Goal: Transaction & Acquisition: Purchase product/service

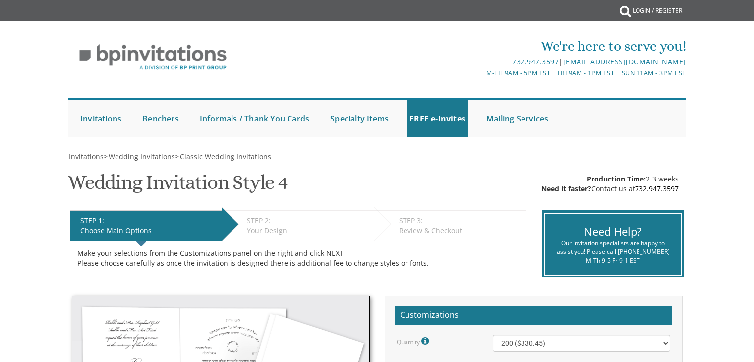
select select "200"
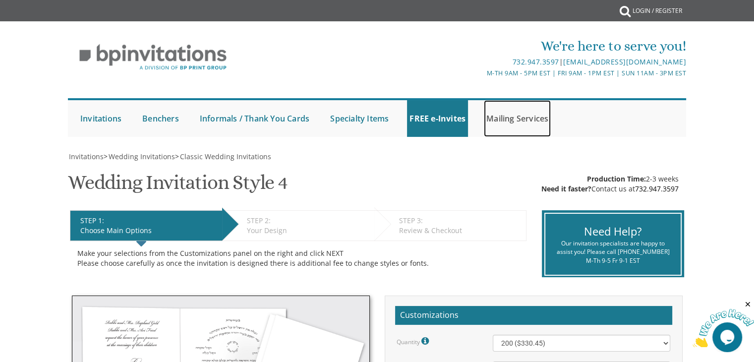
click at [506, 112] on link "Mailing Services" at bounding box center [517, 118] width 67 height 37
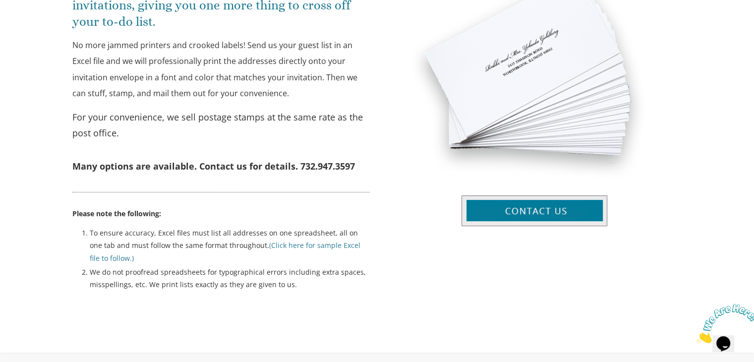
scroll to position [550, 0]
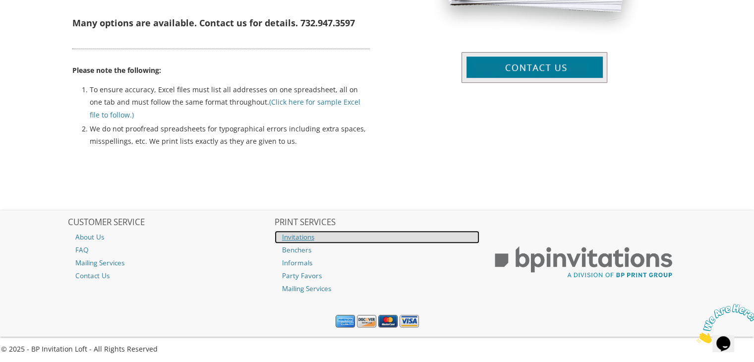
click at [295, 232] on link "Invitations" at bounding box center [377, 236] width 205 height 13
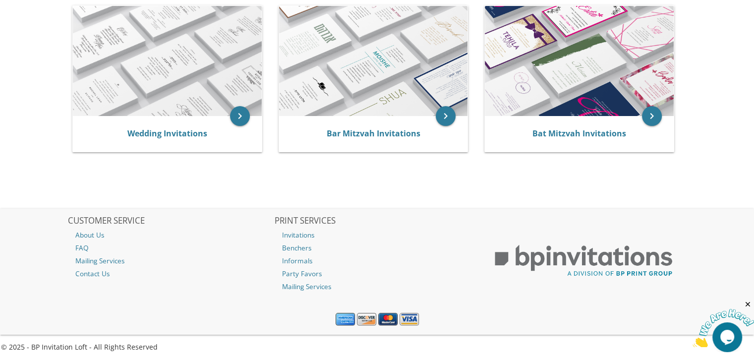
scroll to position [102, 0]
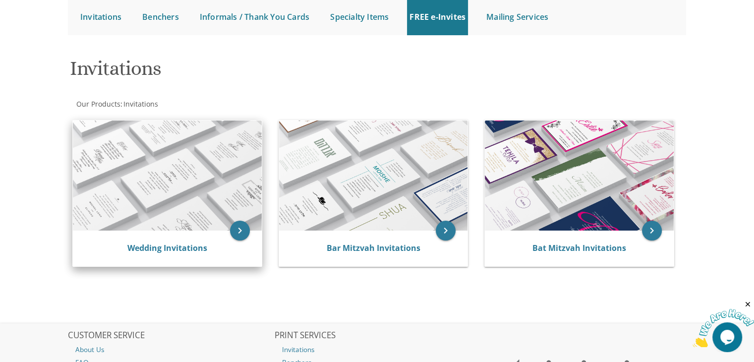
click at [125, 140] on img at bounding box center [167, 175] width 189 height 110
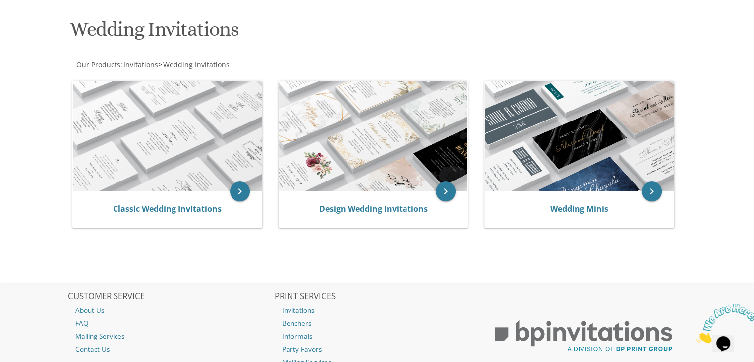
scroll to position [142, 0]
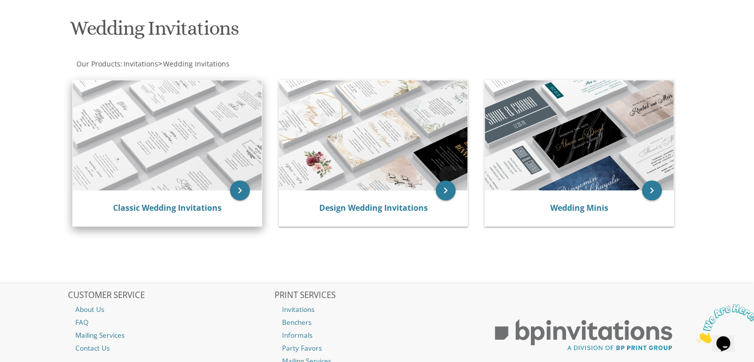
click at [182, 144] on img at bounding box center [167, 135] width 189 height 110
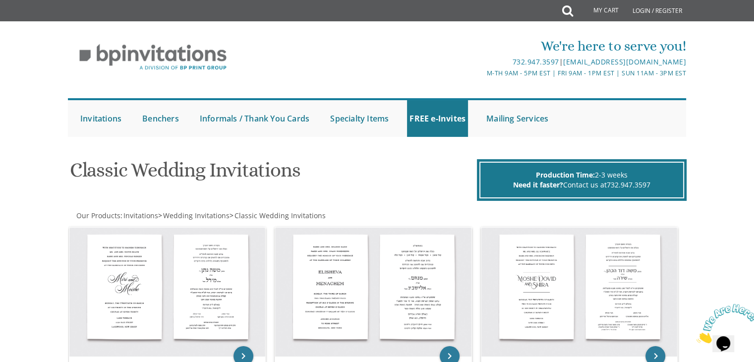
click at [580, 144] on div at bounding box center [377, 147] width 634 height 10
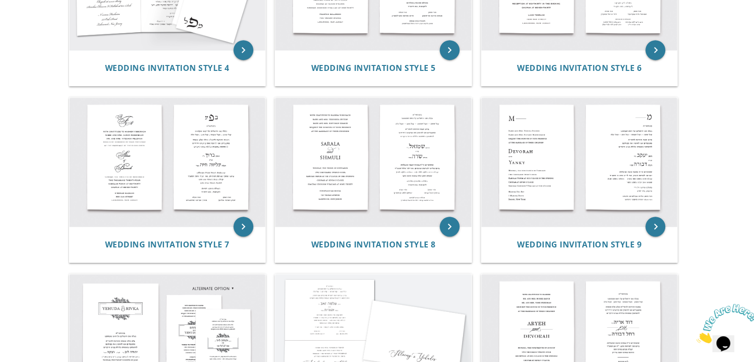
scroll to position [491, 0]
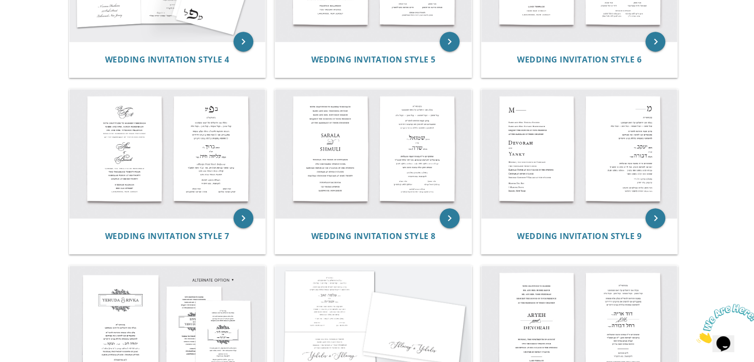
drag, startPoint x: 747, startPoint y: 189, endPoint x: 760, endPoint y: 190, distance: 12.9
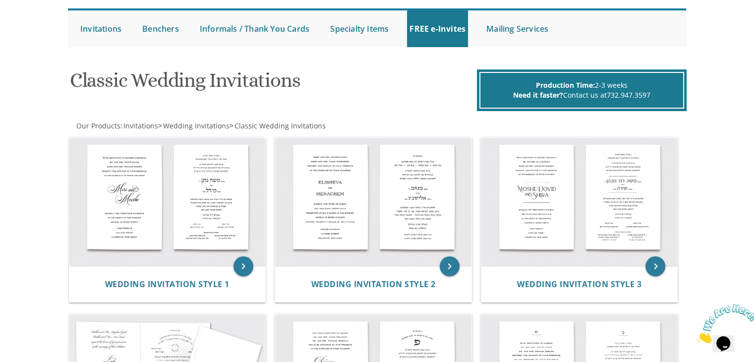
scroll to position [111, 0]
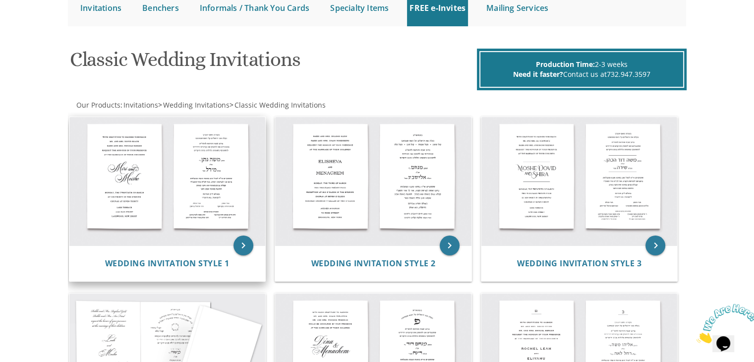
click at [161, 176] on img at bounding box center [167, 181] width 196 height 129
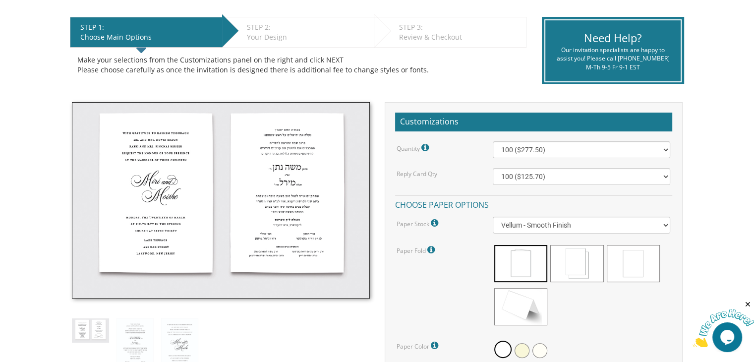
scroll to position [238, 0]
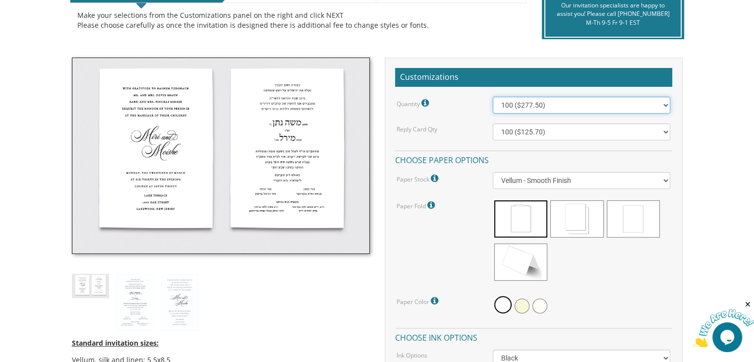
click at [664, 104] on select "100 ($277.50) 200 ($330.45) 300 ($380.65) 400 ($432.70) 500 ($482.10) 600 ($534…" at bounding box center [581, 105] width 177 height 17
select select "300"
click at [493, 97] on select "100 ($277.50) 200 ($330.45) 300 ($380.65) 400 ($432.70) 500 ($482.10) 600 ($534…" at bounding box center [581, 105] width 177 height 17
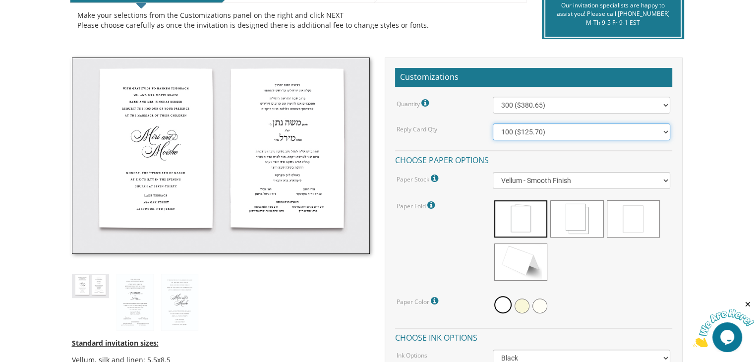
click at [657, 133] on select "100 ($125.70) 200 ($150.60) 300 ($177.95) 400 ($270.70) 500 ($225.30) 600 ($249…" at bounding box center [581, 131] width 177 height 17
select select "300"
click at [493, 123] on select "100 ($125.70) 200 ($150.60) 300 ($177.95) 400 ($270.70) 500 ($225.30) 600 ($249…" at bounding box center [581, 131] width 177 height 17
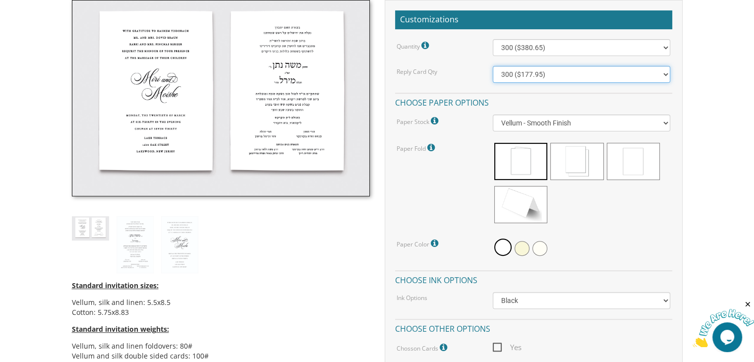
scroll to position [297, 0]
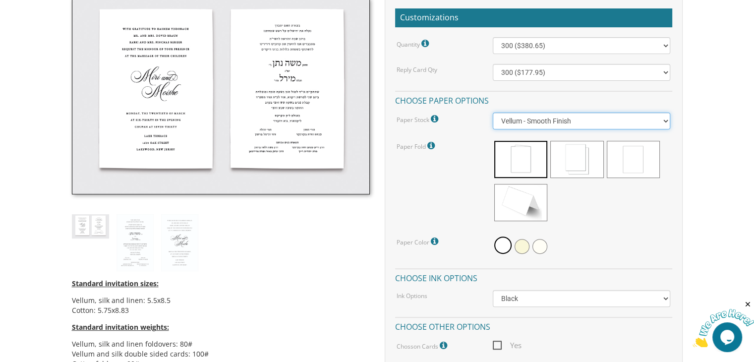
click at [659, 118] on select "Vellum - Smooth Finish Linen - Subtle Embossed Crosshatch Texture Silk - Soft, …" at bounding box center [581, 120] width 177 height 17
click at [493, 112] on select "Vellum - Smooth Finish Linen - Subtle Embossed Crosshatch Texture Silk - Soft, …" at bounding box center [581, 120] width 177 height 17
click at [626, 123] on select "Vellum - Smooth Finish Linen - Subtle Embossed Crosshatch Texture Silk - Soft, …" at bounding box center [581, 120] width 177 height 17
select select "Vellum"
click at [493, 112] on select "Vellum - Smooth Finish Linen - Subtle Embossed Crosshatch Texture Silk - Soft, …" at bounding box center [581, 120] width 177 height 17
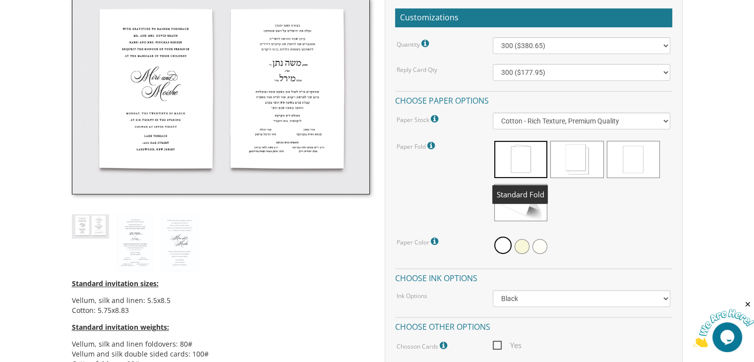
click at [530, 157] on span at bounding box center [520, 159] width 53 height 37
click at [573, 153] on span at bounding box center [576, 159] width 53 height 37
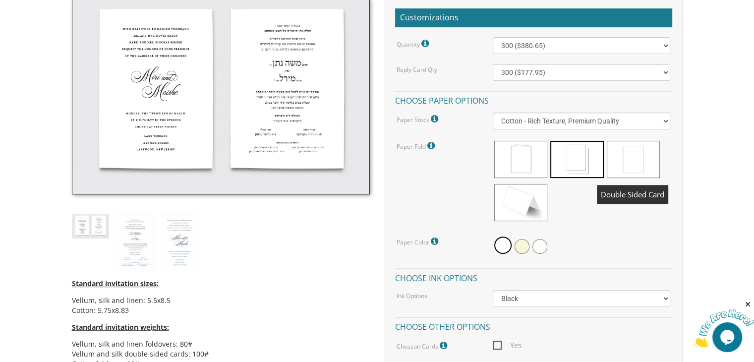
click at [634, 160] on span at bounding box center [633, 159] width 53 height 37
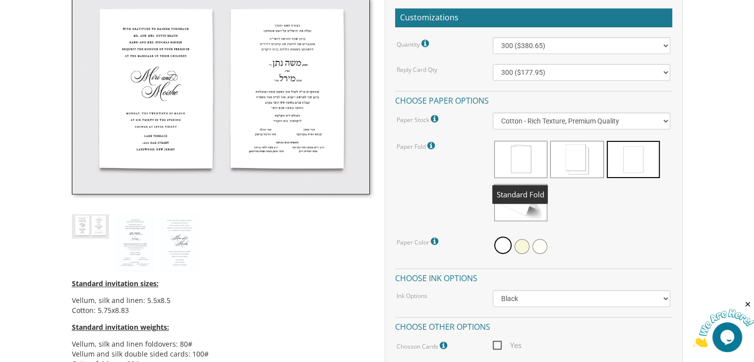
click at [511, 159] on span at bounding box center [520, 159] width 53 height 37
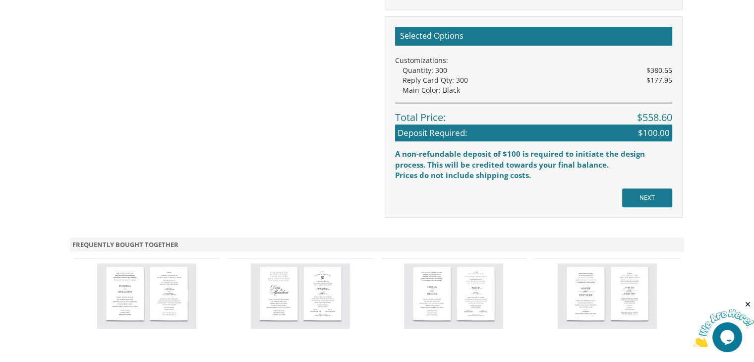
scroll to position [874, 0]
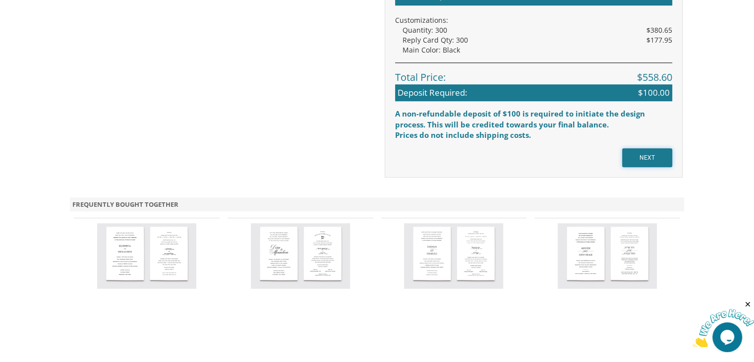
click at [650, 153] on input "NEXT" at bounding box center [647, 157] width 50 height 19
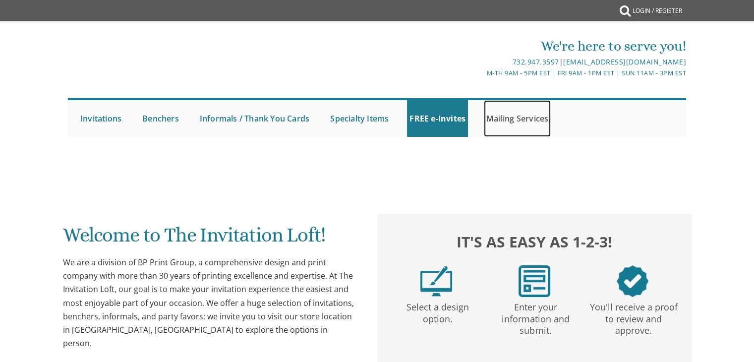
click at [509, 117] on link "Mailing Services" at bounding box center [517, 118] width 67 height 37
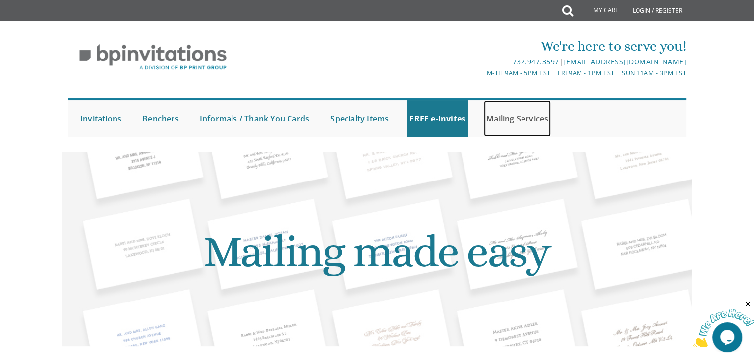
click at [506, 112] on link "Mailing Services" at bounding box center [517, 118] width 67 height 37
drag, startPoint x: 0, startPoint y: 0, endPoint x: 506, endPoint y: 118, distance: 520.0
click at [506, 118] on link "Mailing Services" at bounding box center [517, 118] width 67 height 37
